Goal: Information Seeking & Learning: Learn about a topic

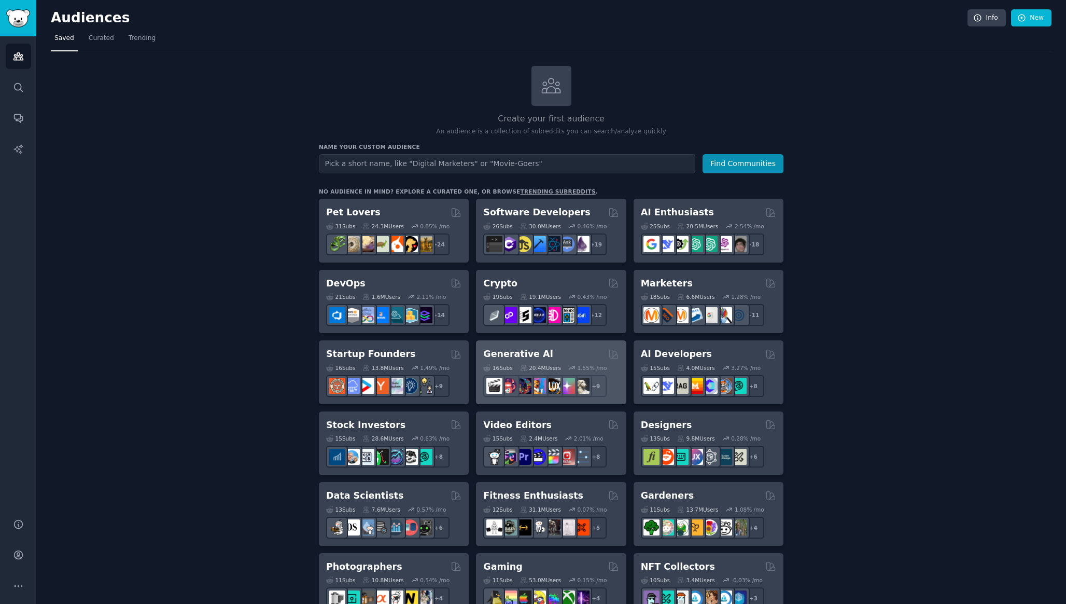
click at [499, 353] on h2 "Generative AI" at bounding box center [518, 354] width 70 height 13
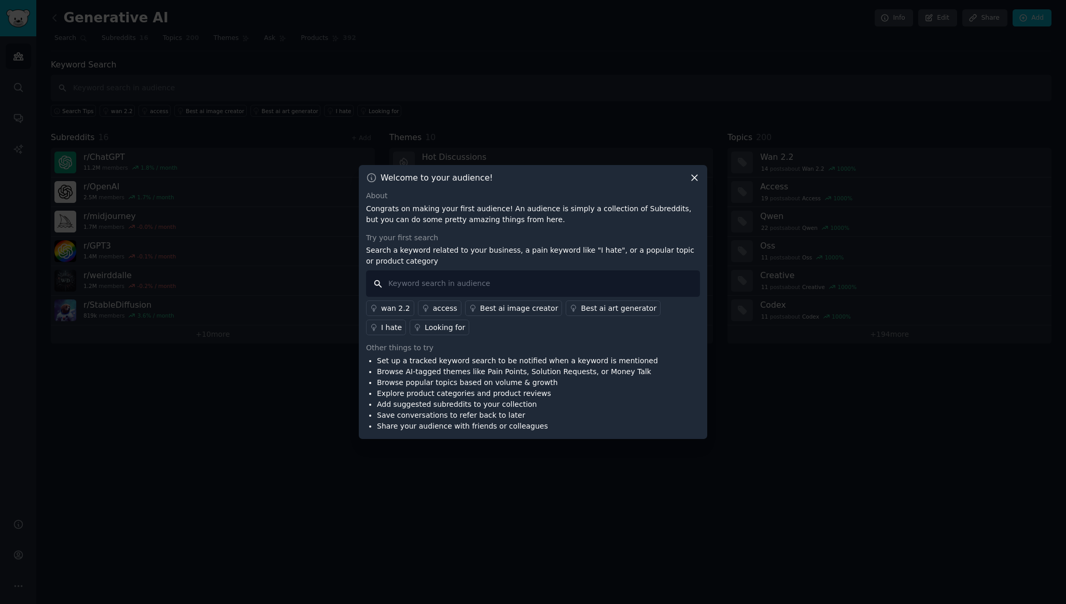
click at [593, 284] on input "text" at bounding box center [533, 283] width 334 height 26
click at [693, 177] on icon at bounding box center [694, 177] width 11 height 11
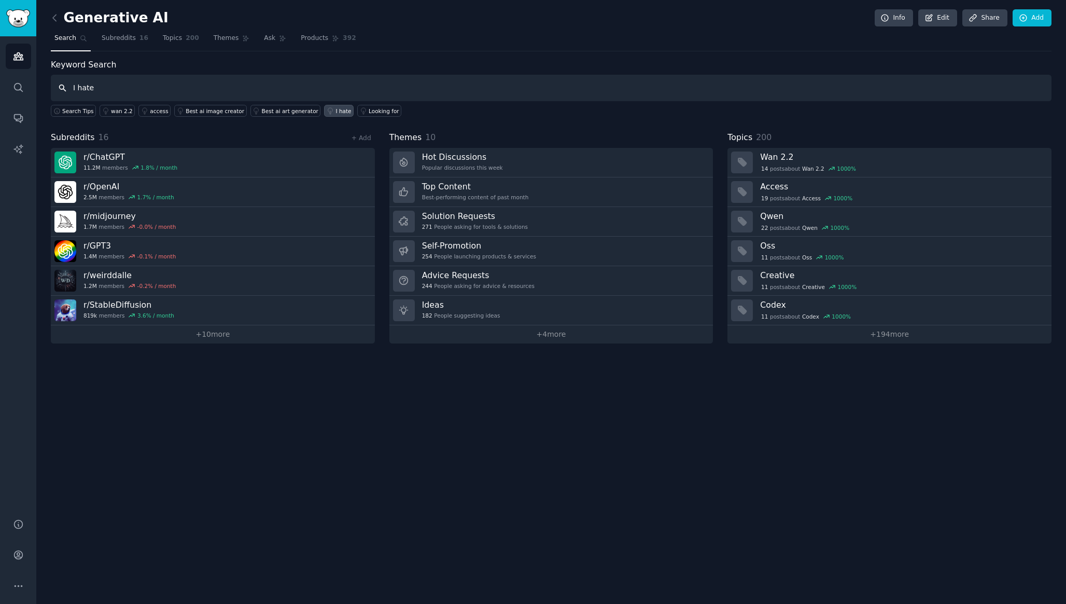
type input "I hate"
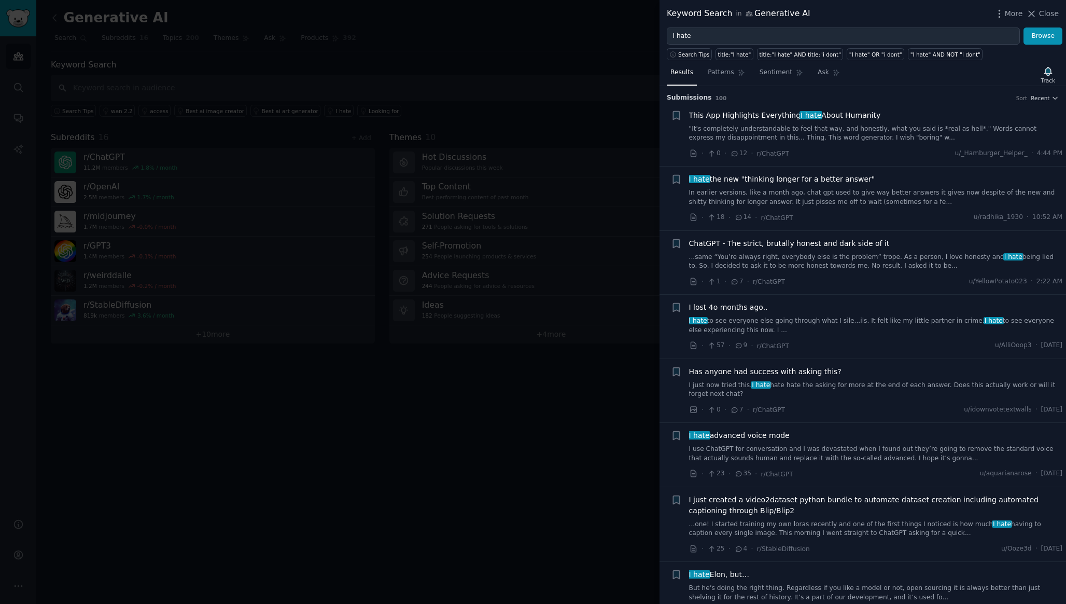
click at [753, 135] on link ""It's completely understandable to feel that way, and honestly, what you said i…" at bounding box center [876, 133] width 374 height 18
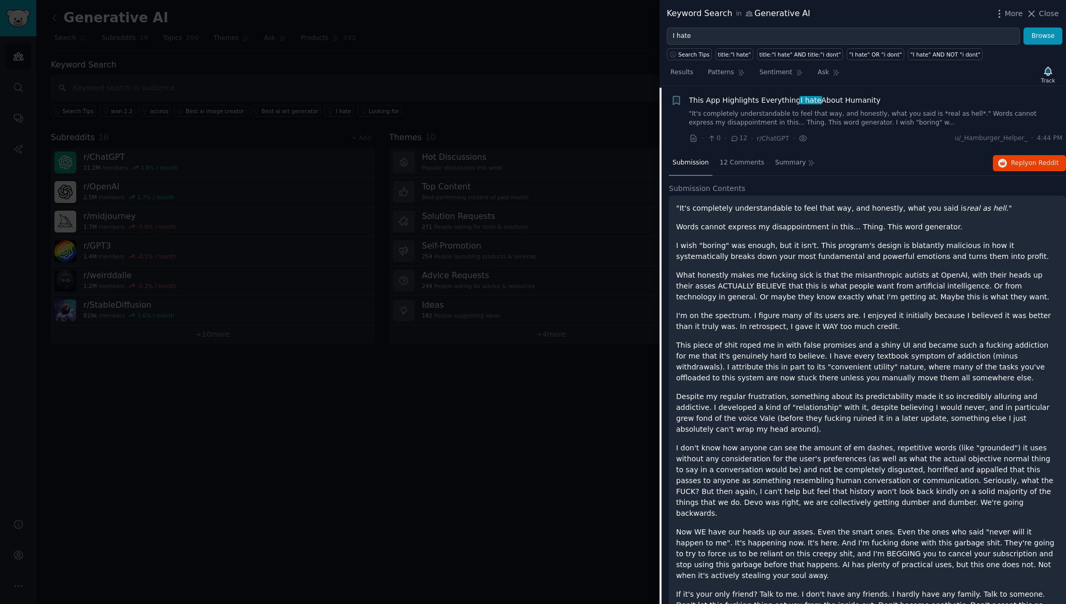
scroll to position [16, 0]
click at [751, 134] on span "·" at bounding box center [752, 137] width 2 height 11
click at [746, 115] on link ""It's completely understandable to feel that way, and honestly, what you said i…" at bounding box center [876, 117] width 374 height 18
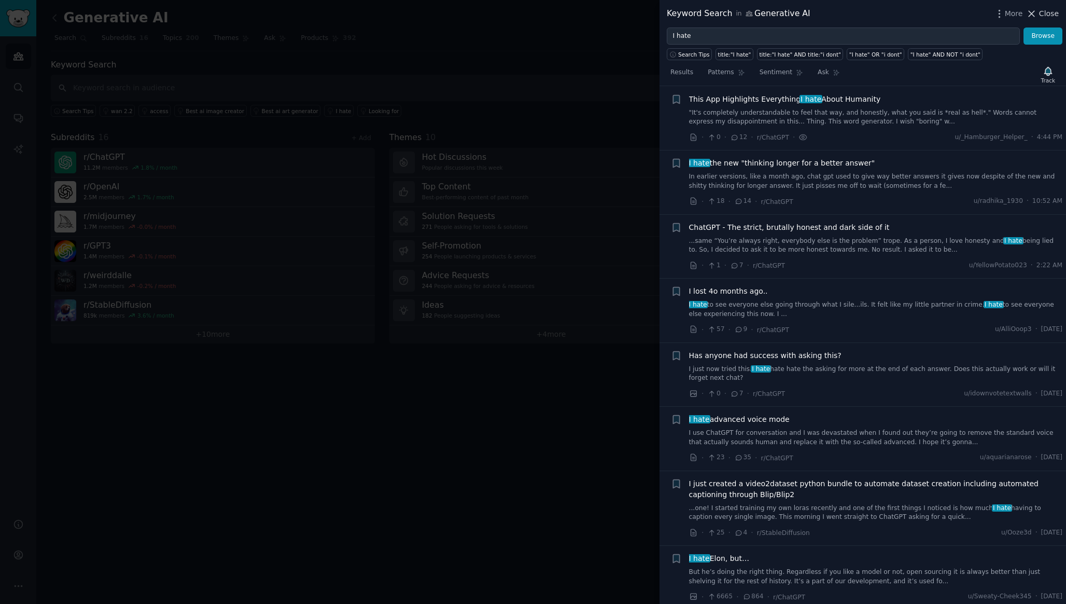
click at [1045, 12] on span "Close" at bounding box center [1049, 13] width 20 height 11
